Goal: Information Seeking & Learning: Learn about a topic

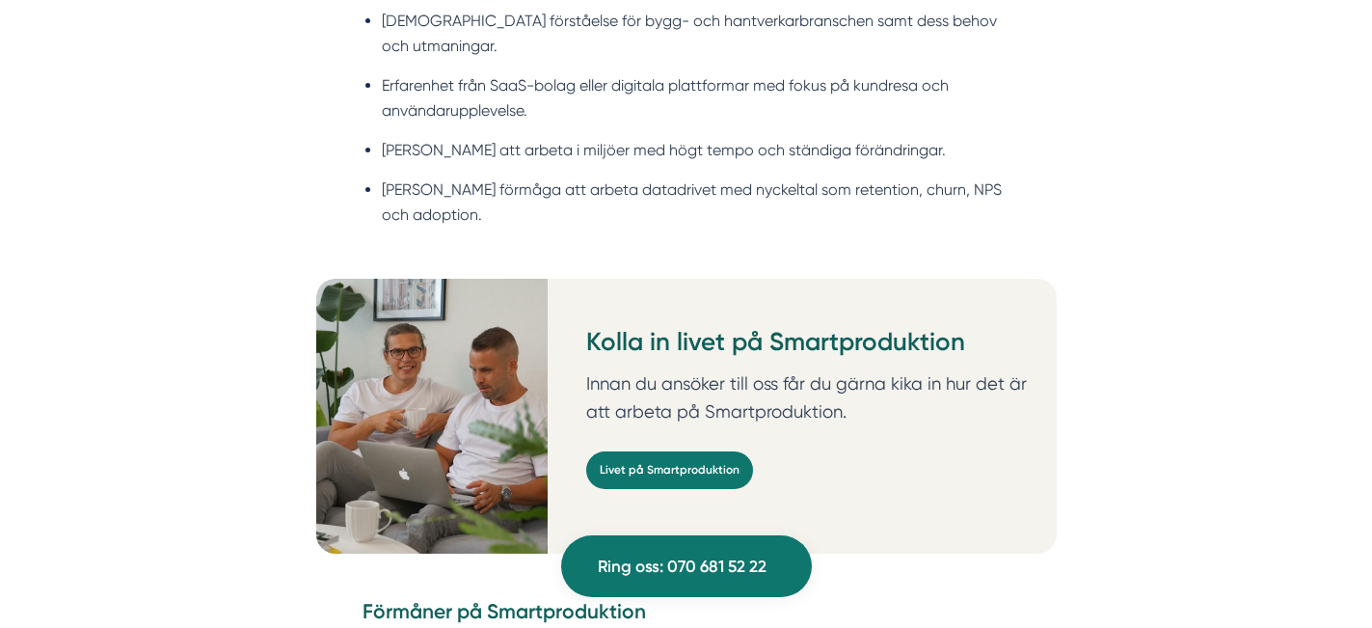
scroll to position [2339, 0]
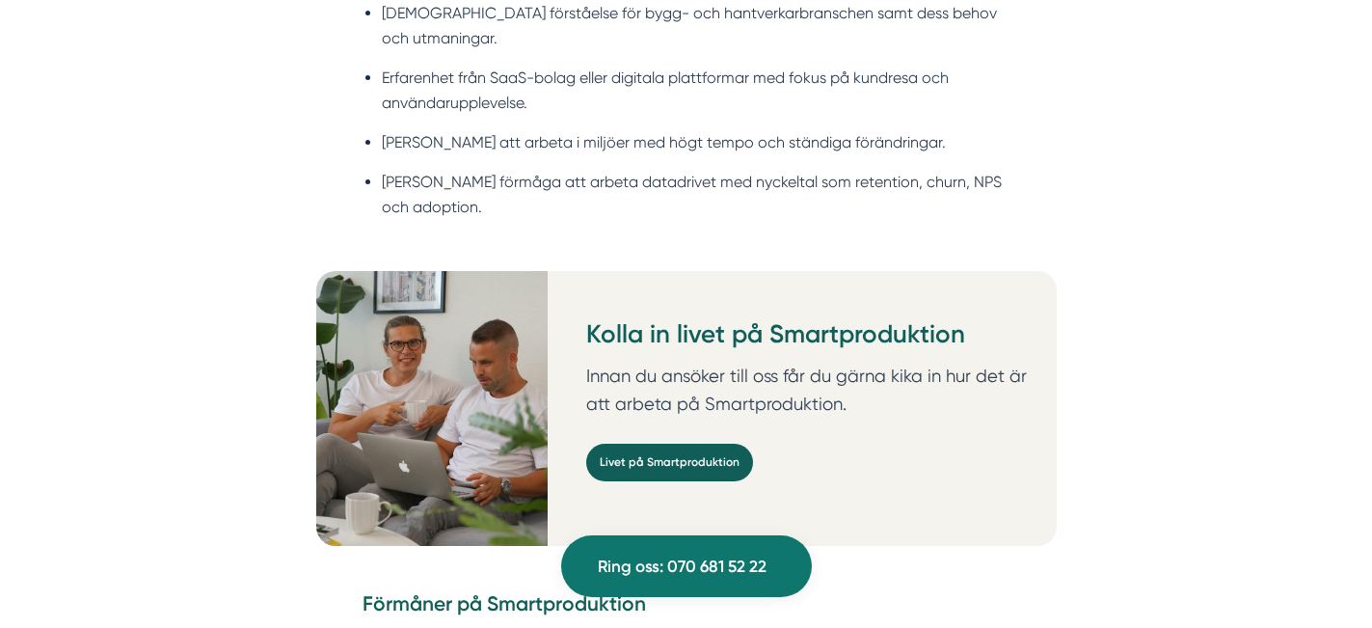
click at [729, 443] on link "Livet på Smartproduktion" at bounding box center [669, 462] width 167 height 38
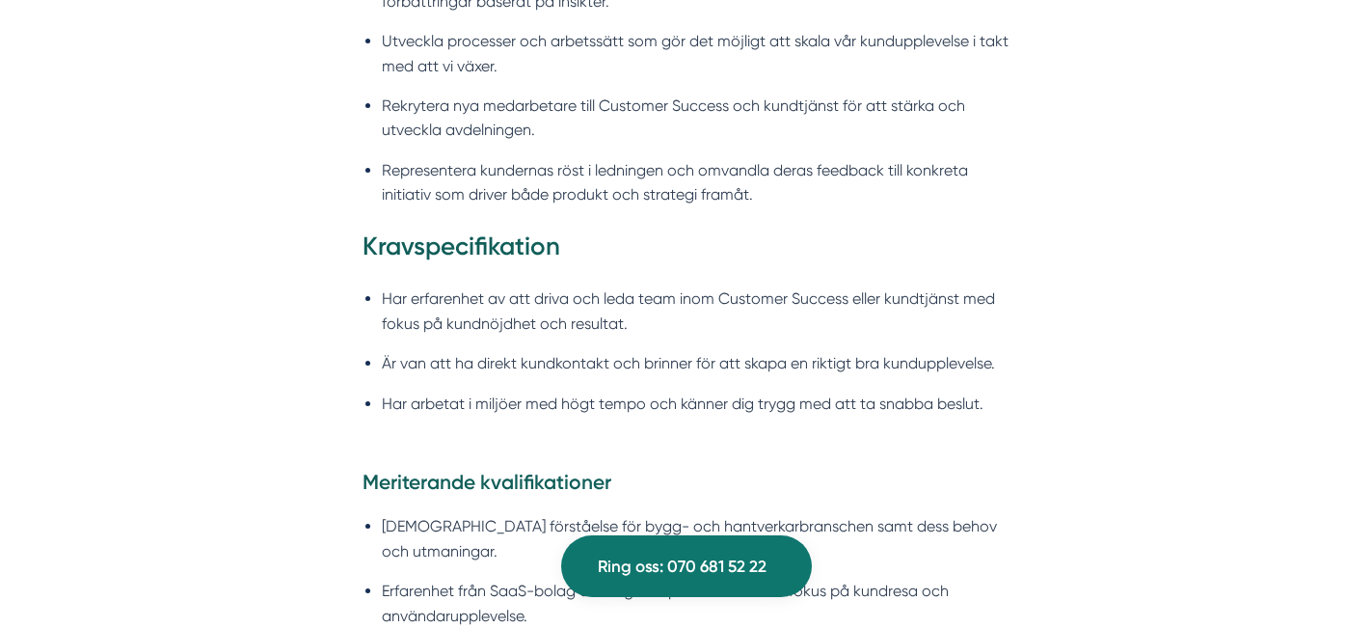
scroll to position [1642, 0]
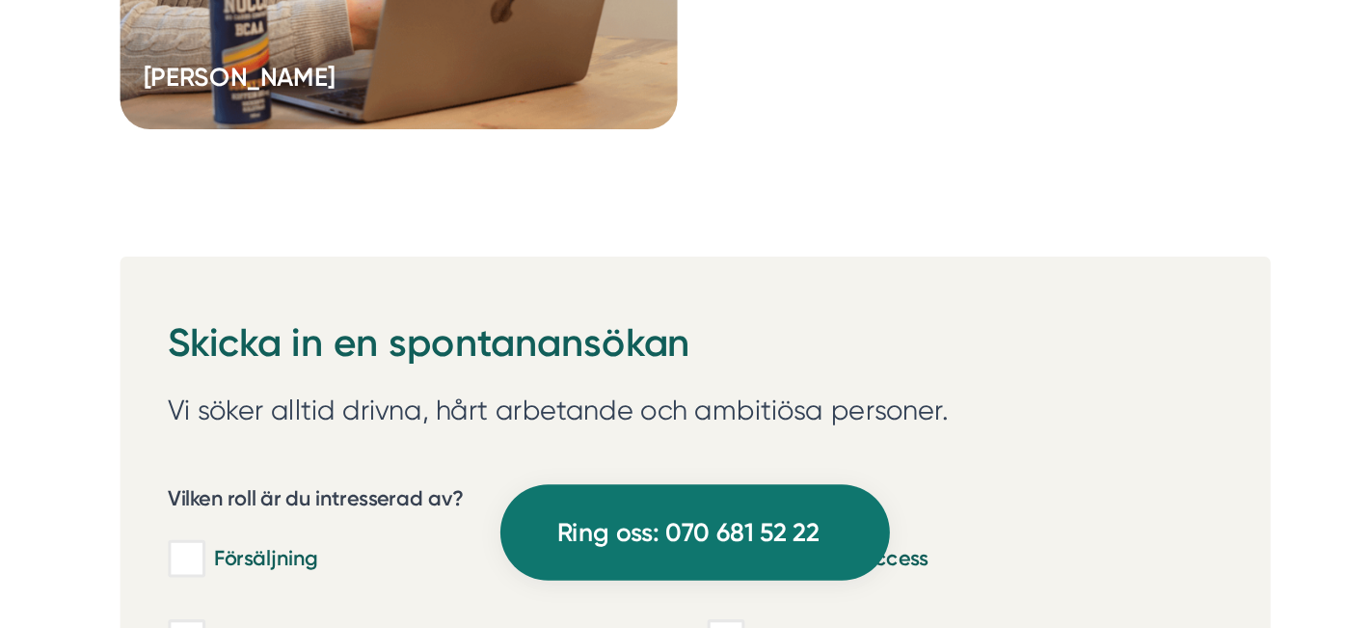
scroll to position [5852, 0]
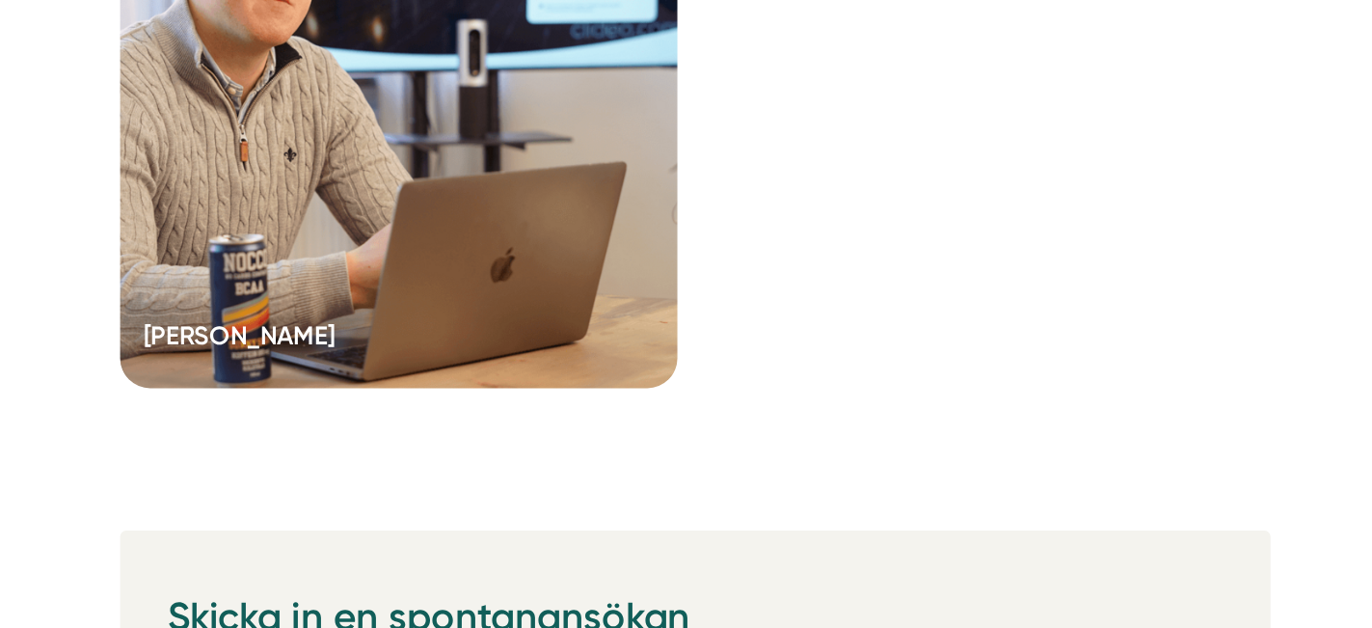
click at [626, 218] on div at bounding box center [495, 92] width 359 height 424
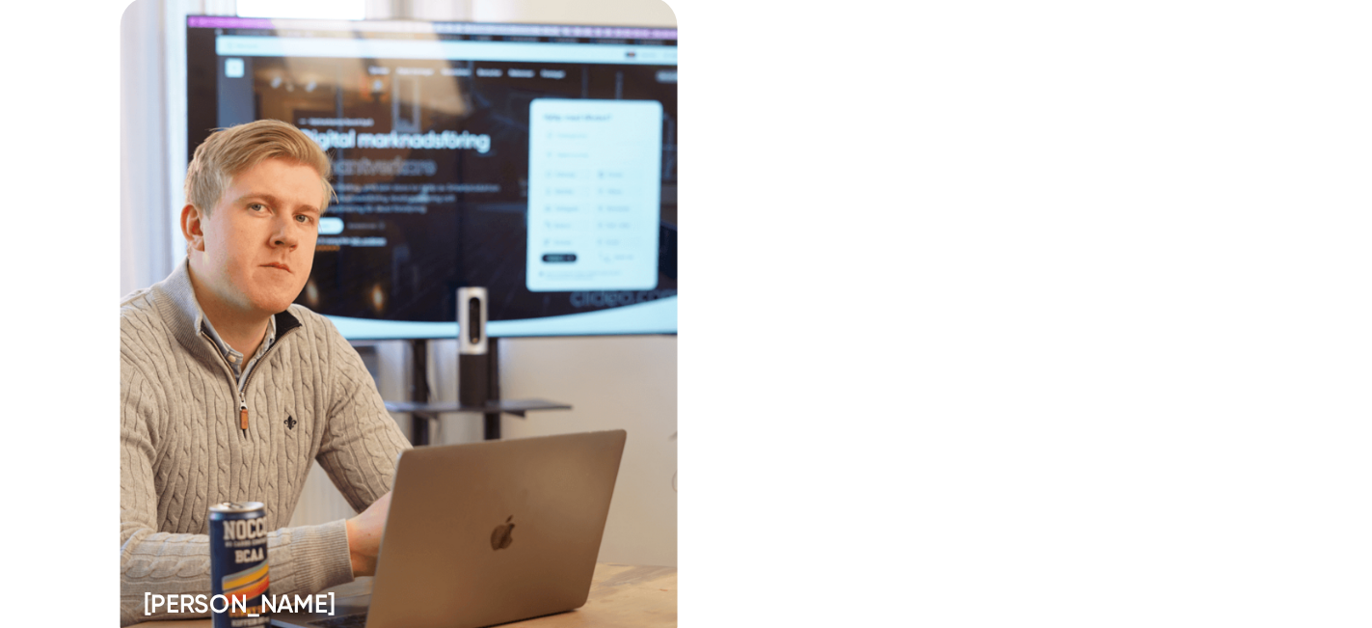
scroll to position [5602, 0]
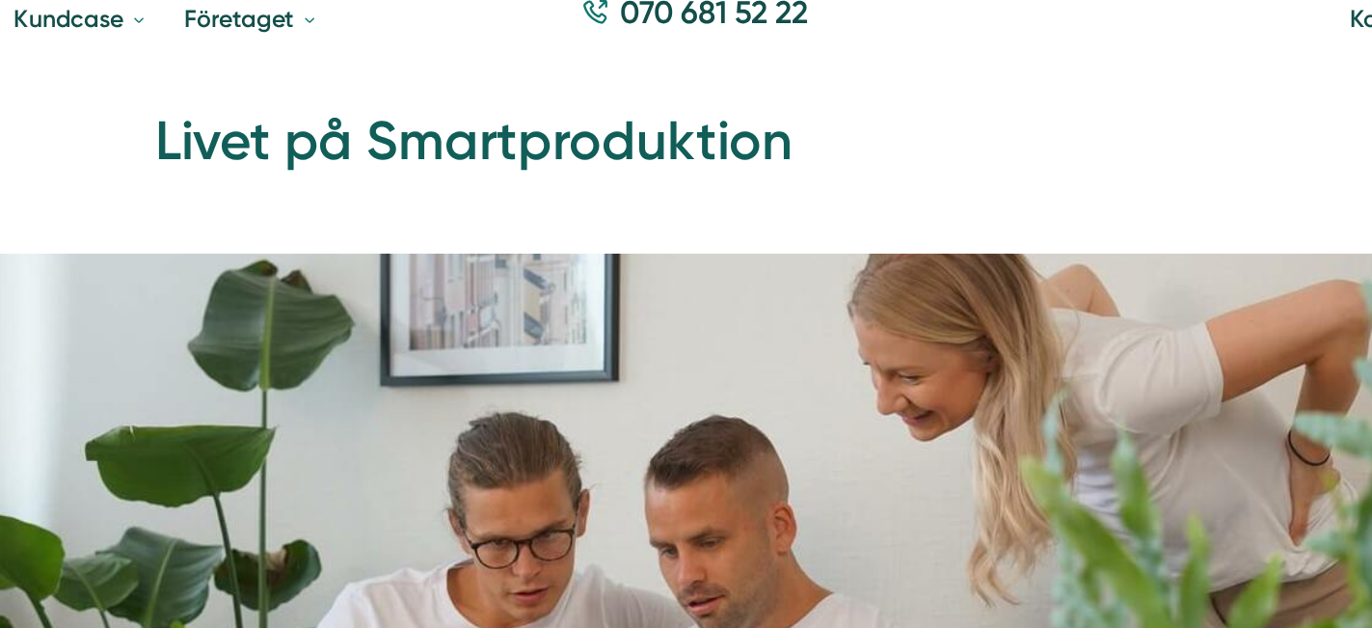
scroll to position [0, 0]
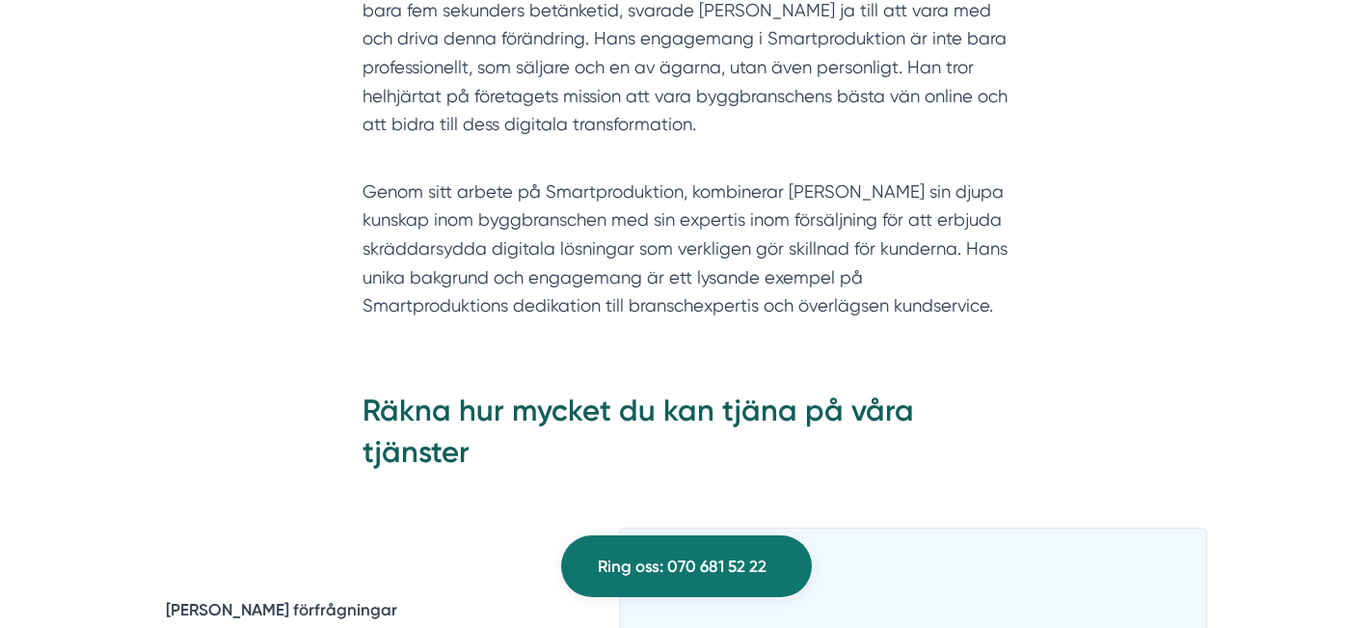
scroll to position [2579, 0]
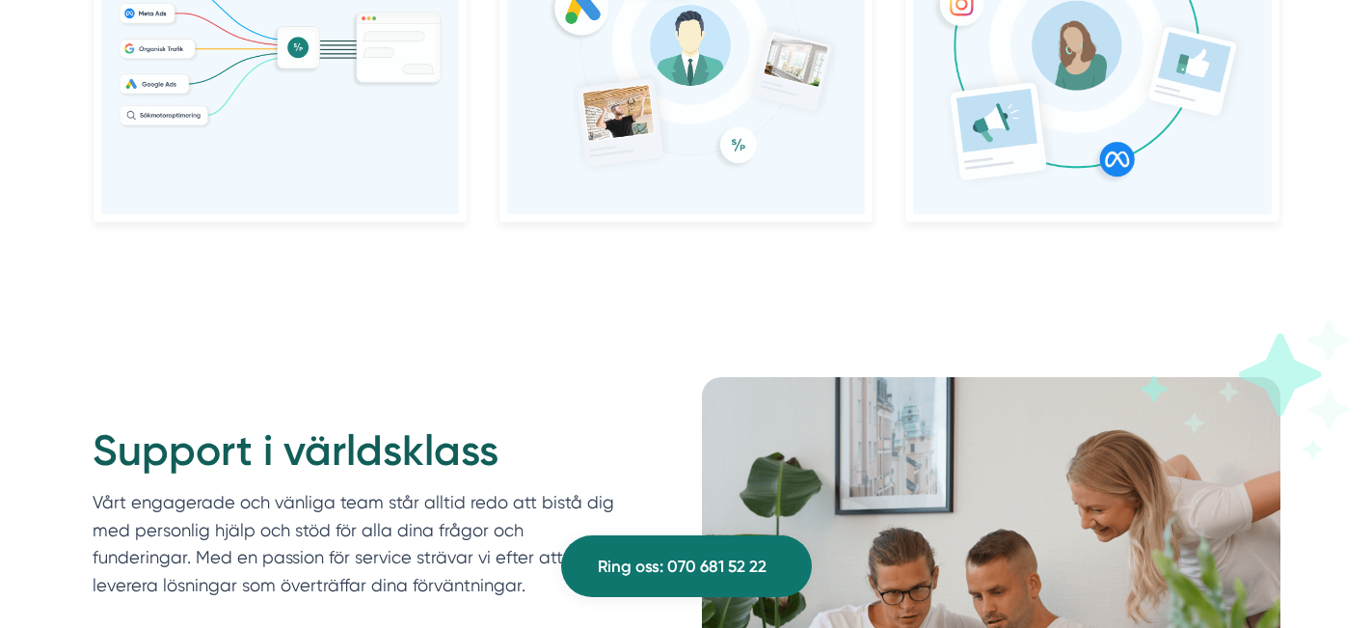
scroll to position [2215, 0]
